Goal: Communication & Community: Answer question/provide support

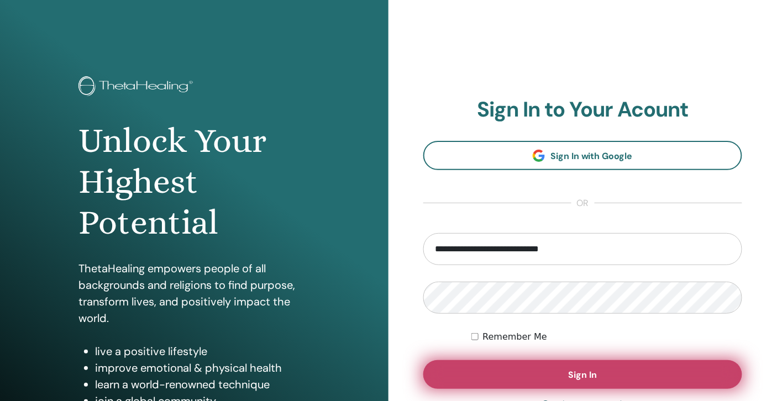
click at [532, 364] on button "Sign In" at bounding box center [582, 374] width 319 height 29
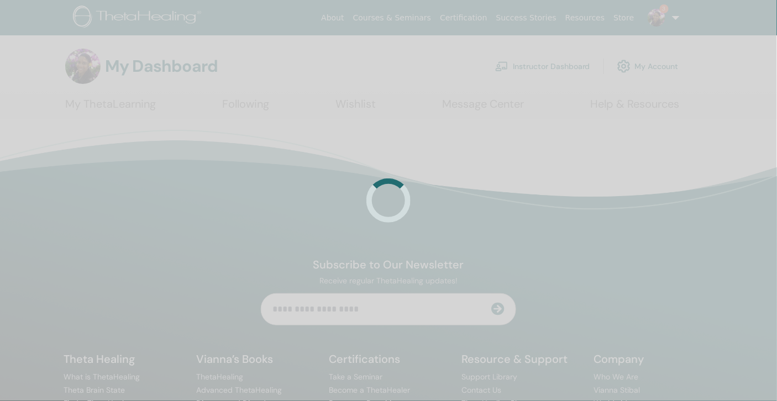
click at [552, 67] on div at bounding box center [388, 200] width 777 height 401
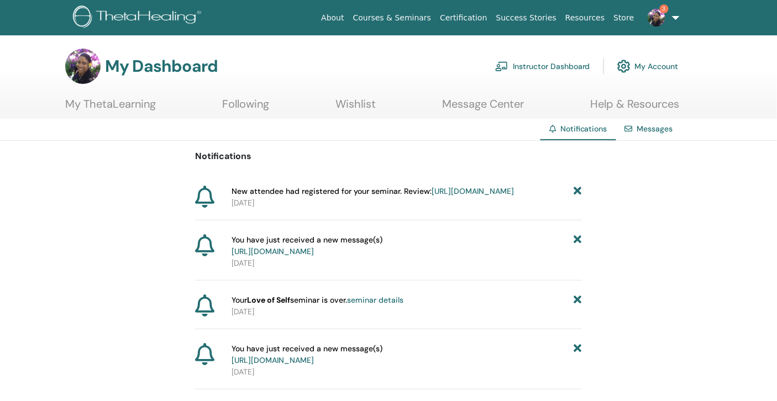
click at [314, 256] on link "https://member.thetahealing.com/message-center/messages/f7b94709-387e-4983-8487…" at bounding box center [273, 251] width 82 height 10
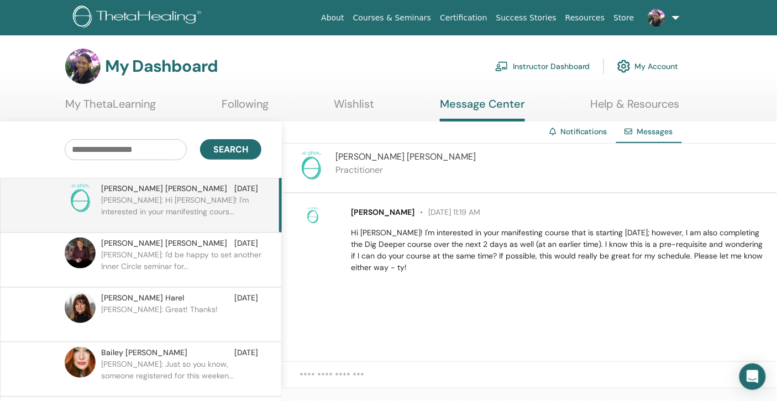
click at [386, 374] on textarea at bounding box center [537, 382] width 477 height 24
click at [358, 374] on textarea at bounding box center [537, 382] width 477 height 24
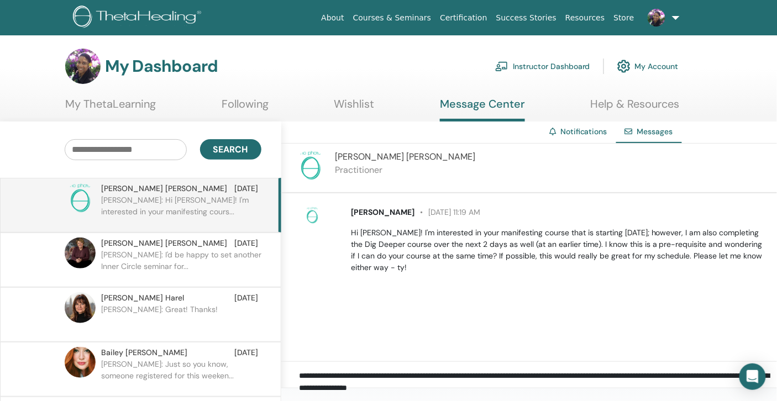
click at [437, 372] on textarea "**********" at bounding box center [538, 382] width 478 height 24
click at [607, 385] on textarea "**********" at bounding box center [538, 382] width 478 height 24
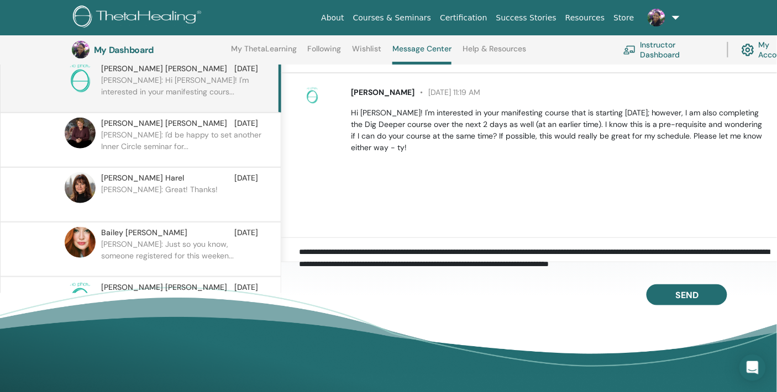
scroll to position [150, 0]
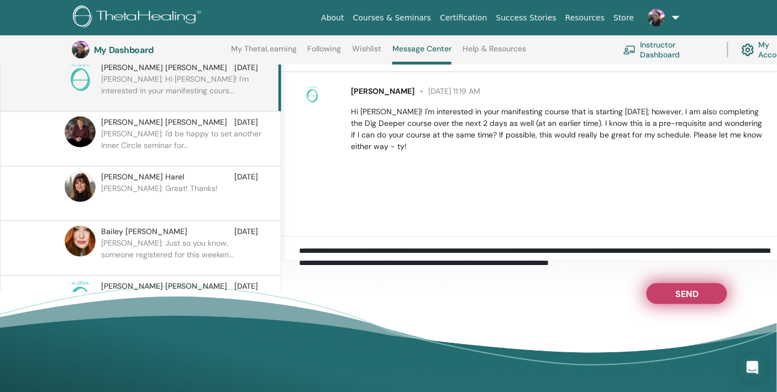
type textarea "**********"
click at [689, 296] on span "Send" at bounding box center [686, 292] width 23 height 8
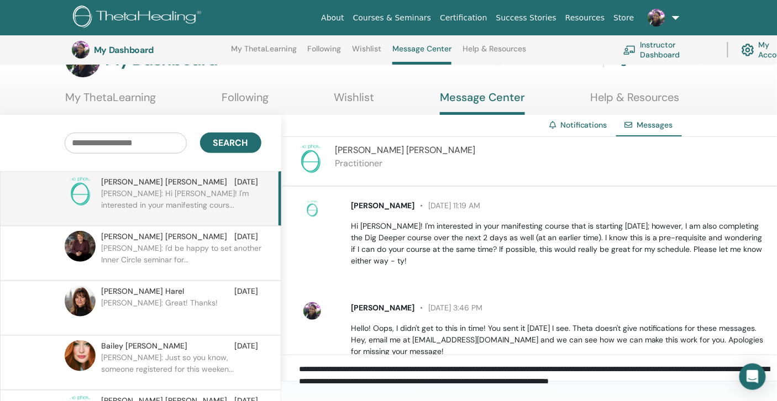
scroll to position [0, 0]
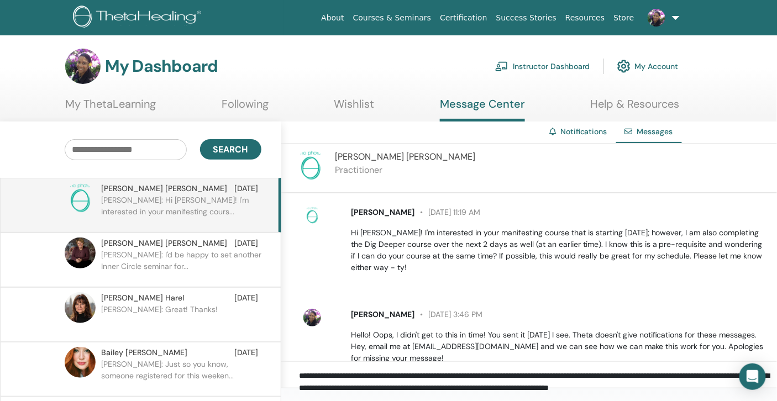
click at [549, 67] on link "Instructor Dashboard" at bounding box center [542, 66] width 95 height 24
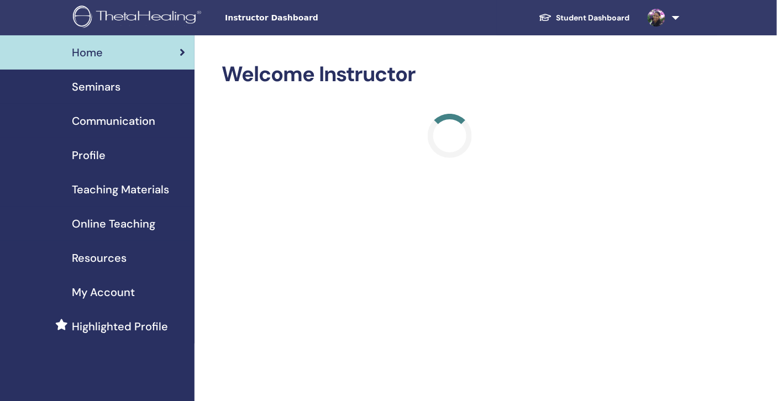
click at [106, 86] on span "Seminars" at bounding box center [96, 86] width 49 height 17
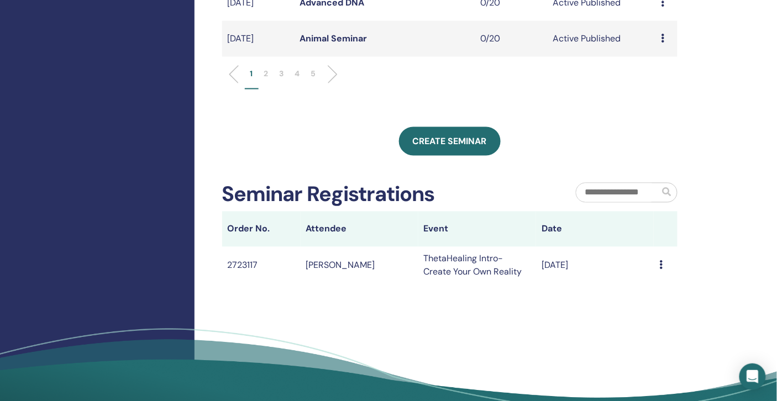
scroll to position [517, 0]
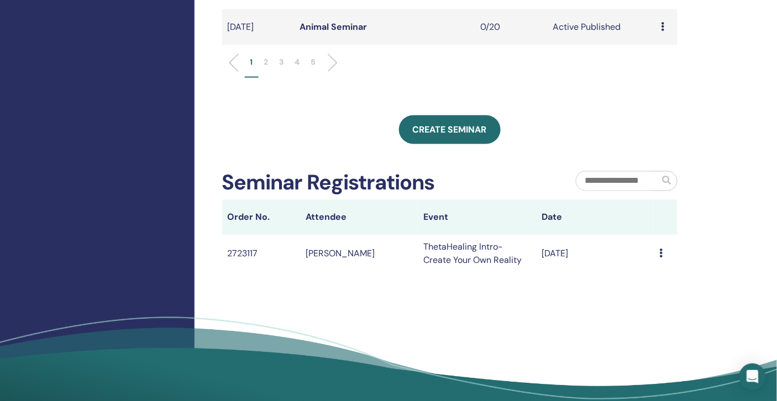
click at [267, 62] on p "2" at bounding box center [266, 62] width 4 height 12
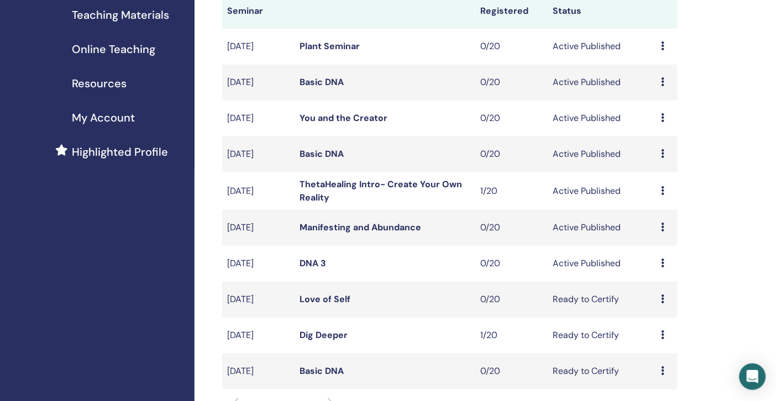
scroll to position [131, 0]
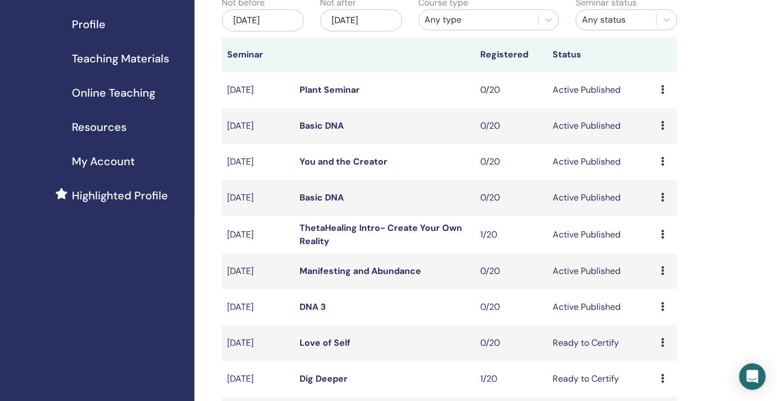
click at [661, 234] on icon at bounding box center [662, 234] width 3 height 9
click at [654, 242] on link "Preview" at bounding box center [654, 243] width 31 height 12
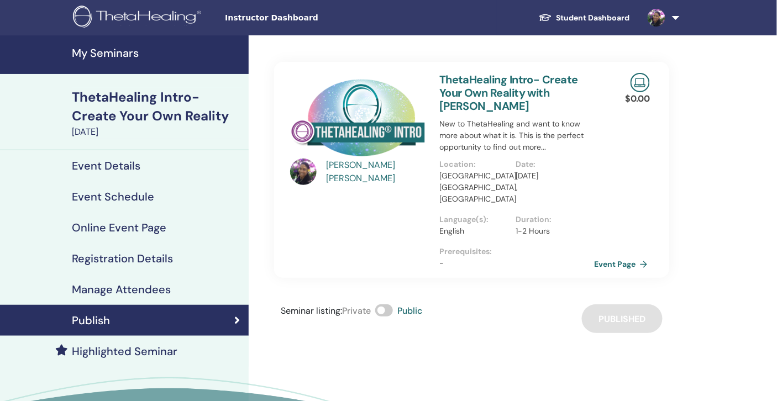
click at [624, 256] on link "Event Page" at bounding box center [623, 264] width 58 height 17
